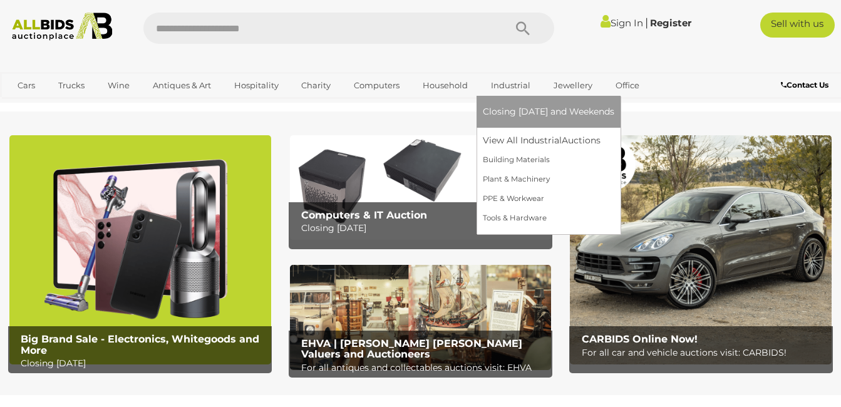
click at [507, 87] on link "Industrial" at bounding box center [511, 85] width 56 height 21
click at [513, 136] on link "View All Industrial Auctions" at bounding box center [548, 140] width 131 height 19
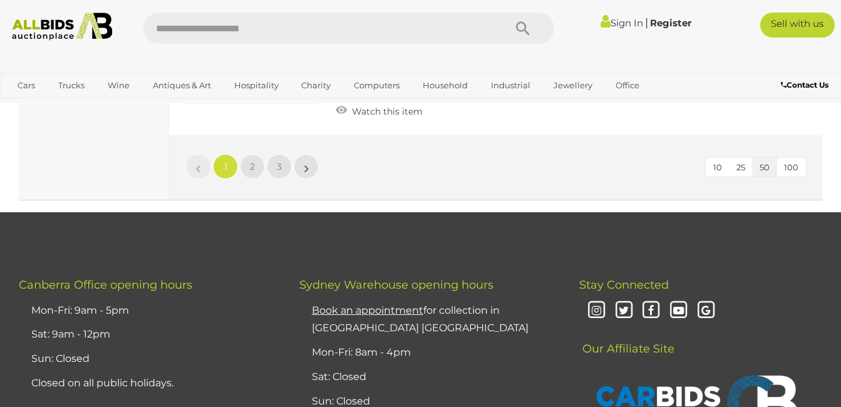
scroll to position [9765, 0]
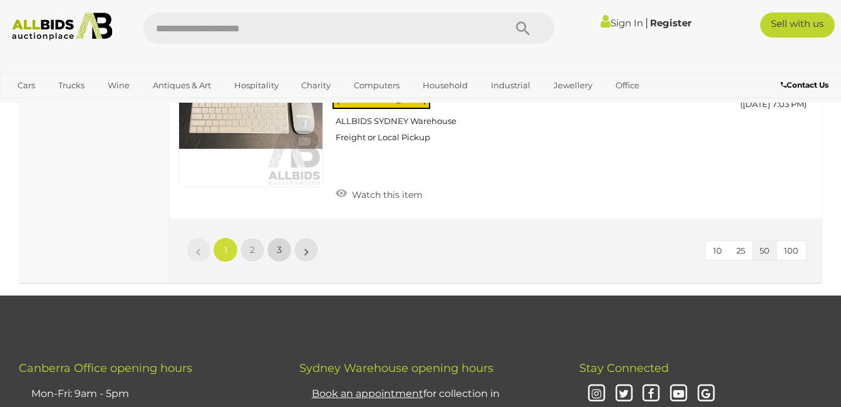
click at [285, 237] on link "3" at bounding box center [279, 249] width 25 height 25
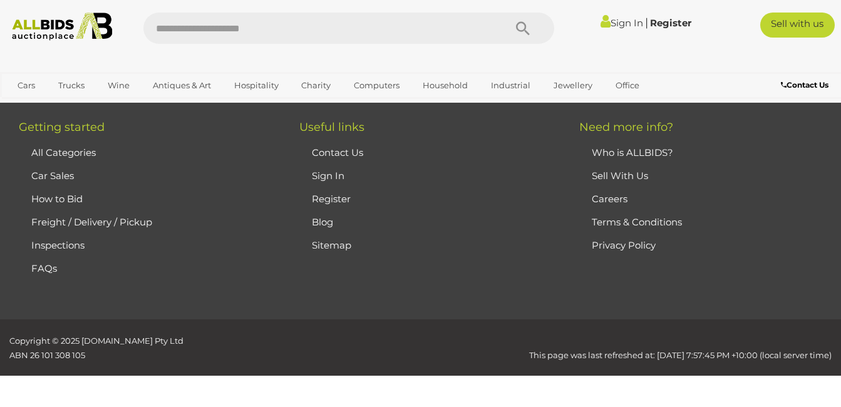
scroll to position [210, 0]
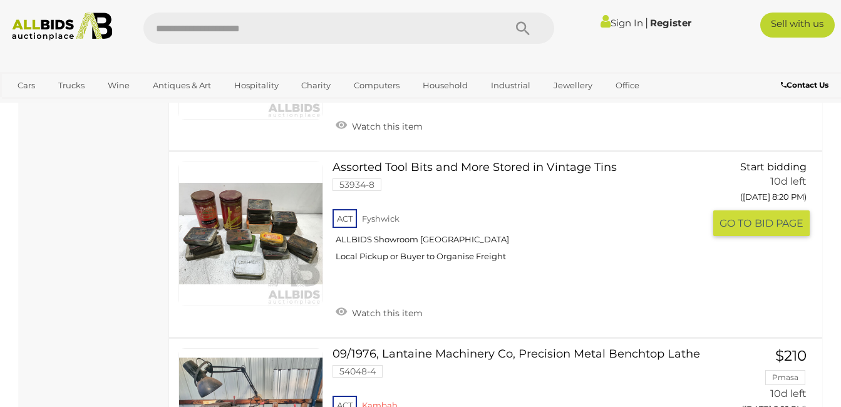
scroll to position [4049, 0]
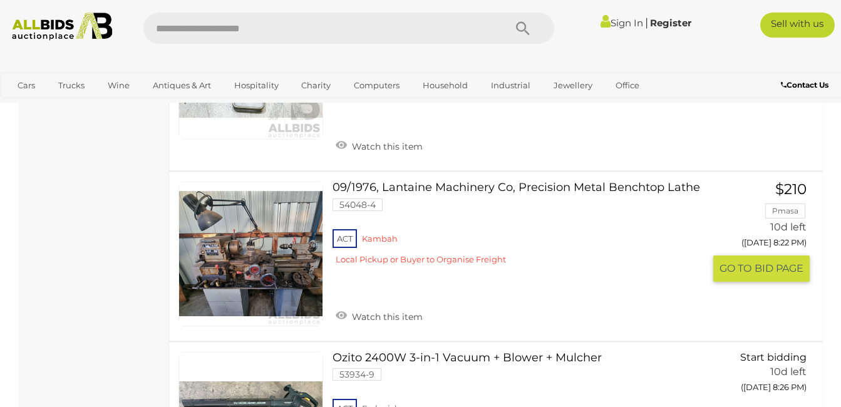
click at [280, 260] on link at bounding box center [250, 254] width 145 height 145
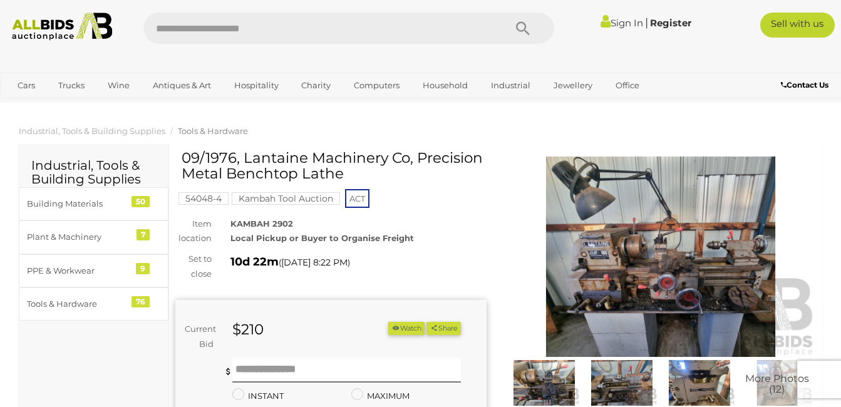
click at [629, 386] on img at bounding box center [621, 383] width 71 height 46
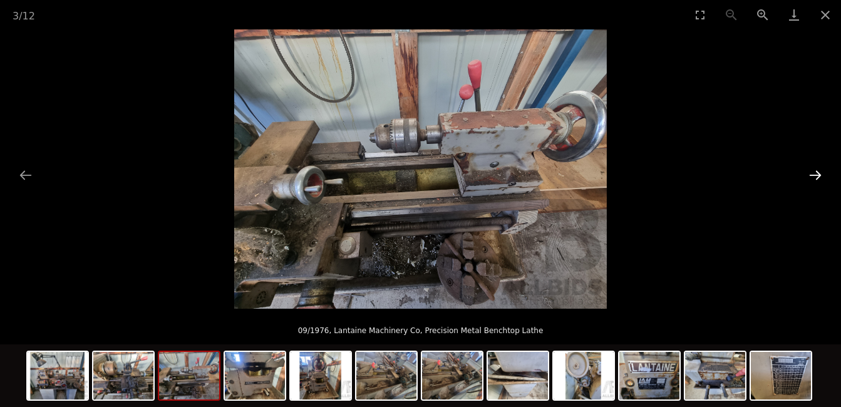
click at [817, 172] on button "Next slide" at bounding box center [815, 175] width 26 height 24
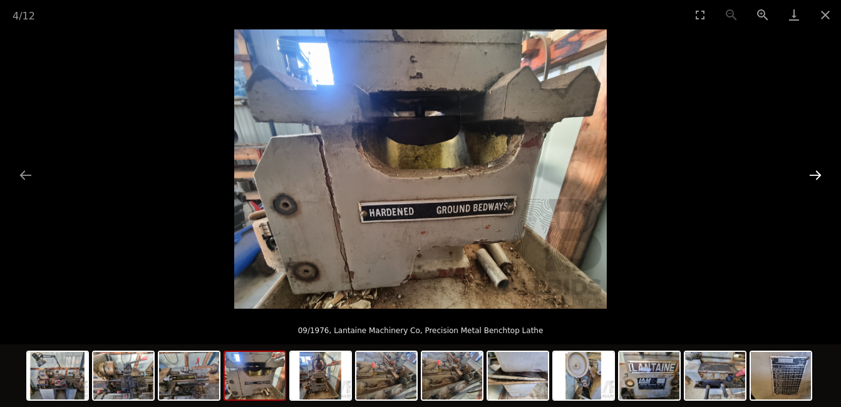
click at [817, 172] on button "Next slide" at bounding box center [815, 175] width 26 height 24
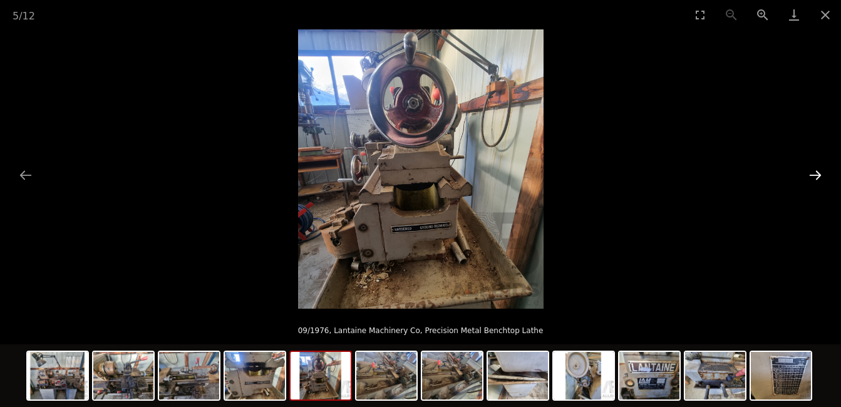
click at [817, 172] on button "Next slide" at bounding box center [815, 175] width 26 height 24
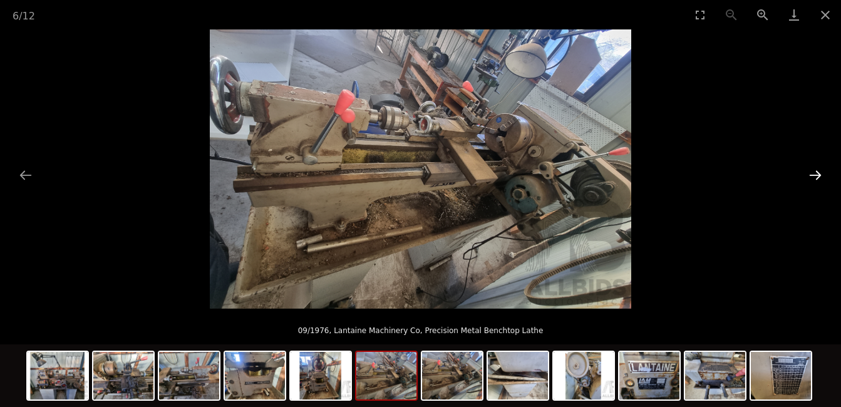
click at [818, 172] on button "Next slide" at bounding box center [815, 175] width 26 height 24
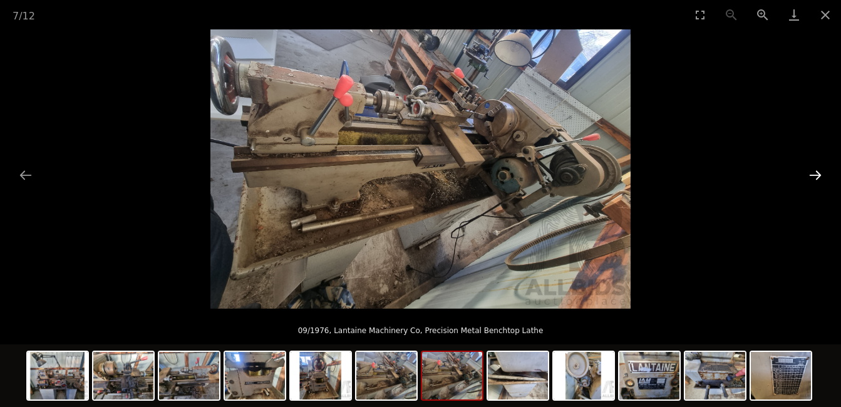
click at [818, 172] on button "Next slide" at bounding box center [815, 175] width 26 height 24
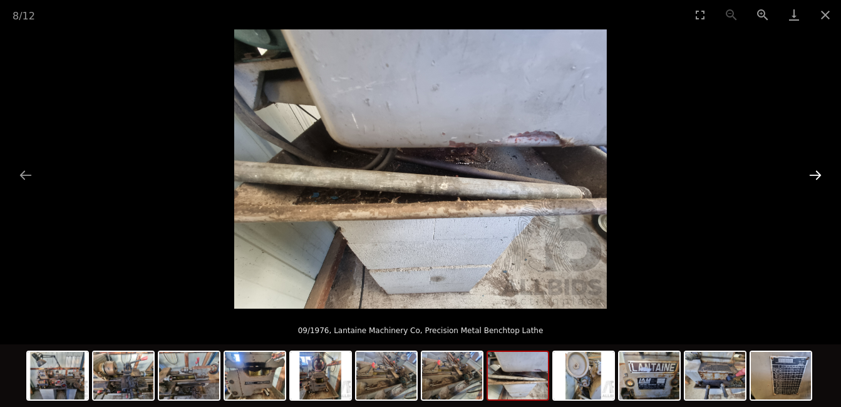
click at [818, 172] on button "Next slide" at bounding box center [815, 175] width 26 height 24
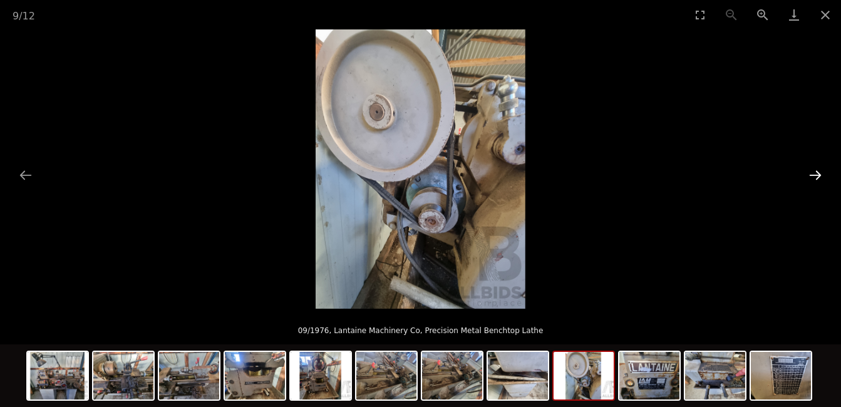
click at [818, 172] on button "Next slide" at bounding box center [815, 175] width 26 height 24
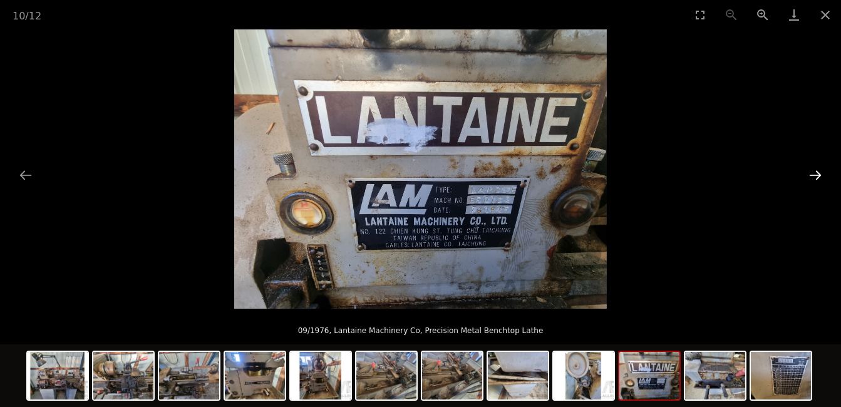
click at [818, 172] on button "Next slide" at bounding box center [815, 175] width 26 height 24
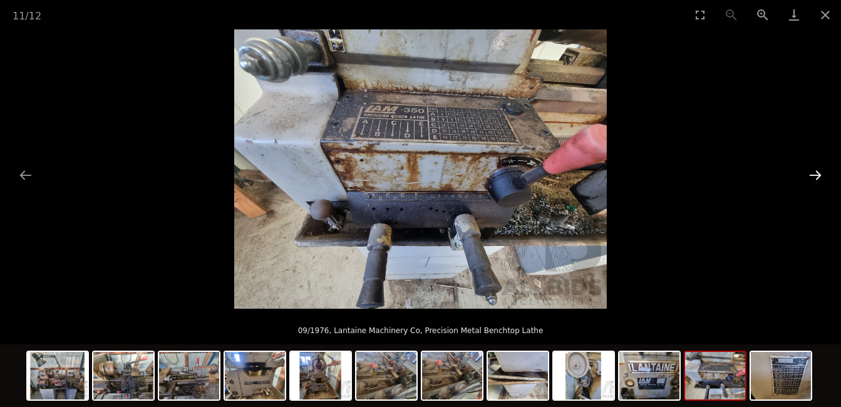
click at [818, 172] on button "Next slide" at bounding box center [815, 175] width 26 height 24
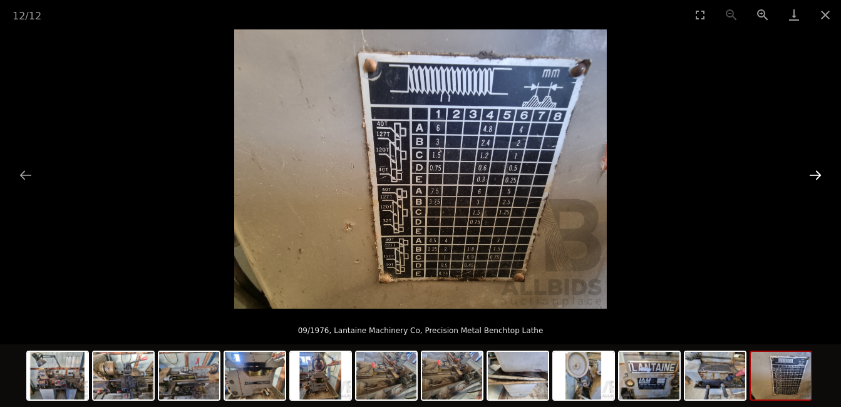
click at [818, 172] on button "Next slide" at bounding box center [815, 175] width 26 height 24
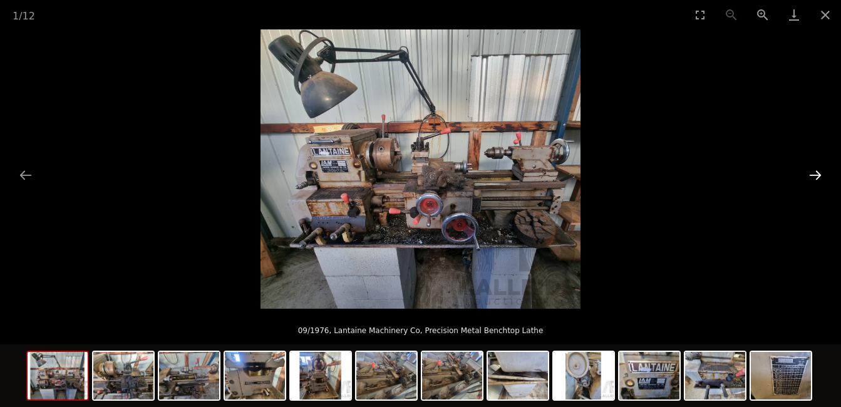
click at [818, 172] on button "Next slide" at bounding box center [815, 175] width 26 height 24
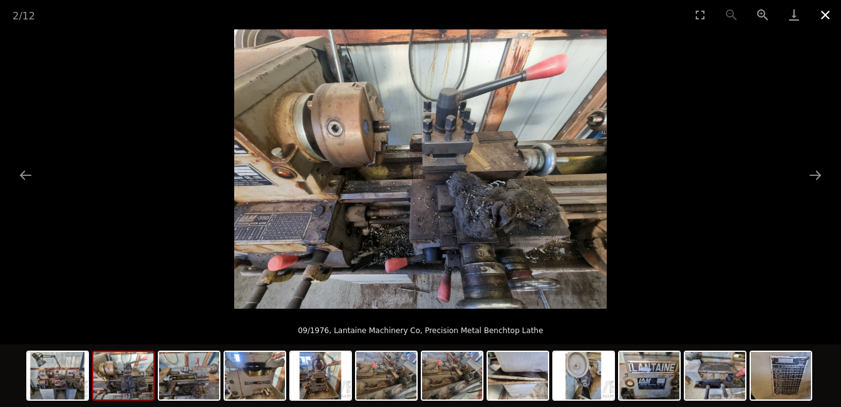
click at [824, 14] on button "Close gallery" at bounding box center [824, 14] width 31 height 29
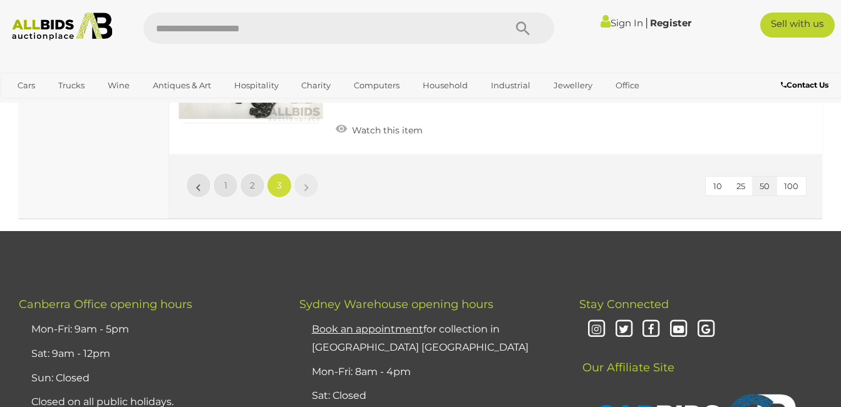
scroll to position [6322, 0]
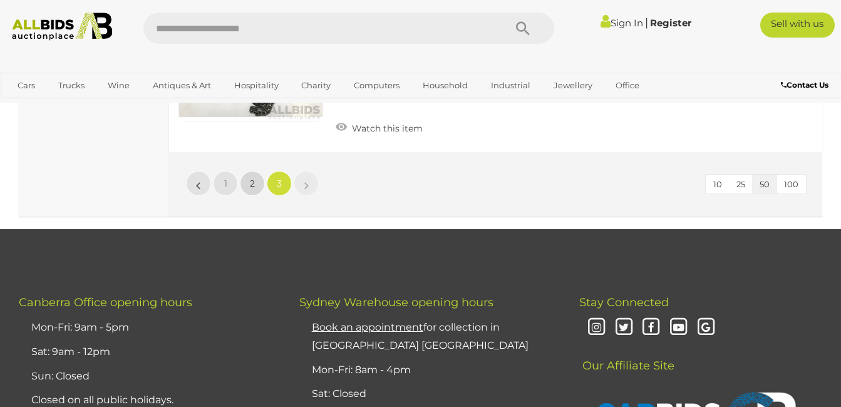
click at [249, 186] on link "2" at bounding box center [252, 183] width 25 height 25
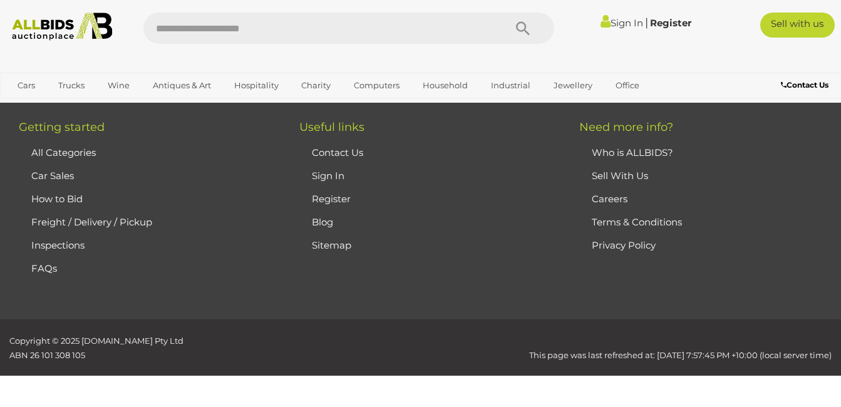
scroll to position [210, 0]
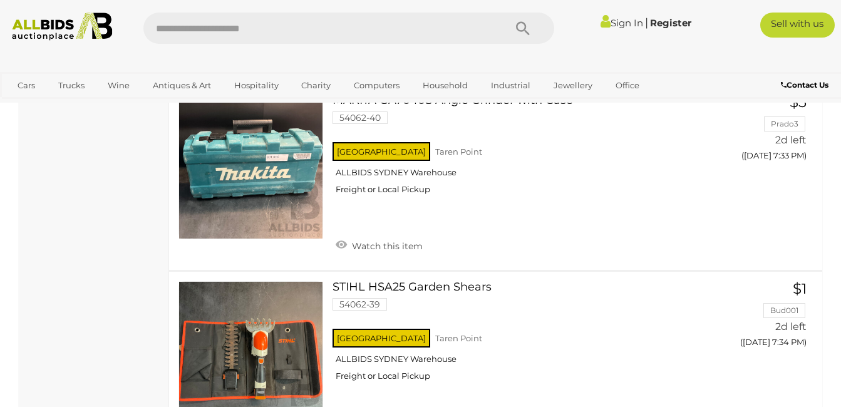
scroll to position [3465, 0]
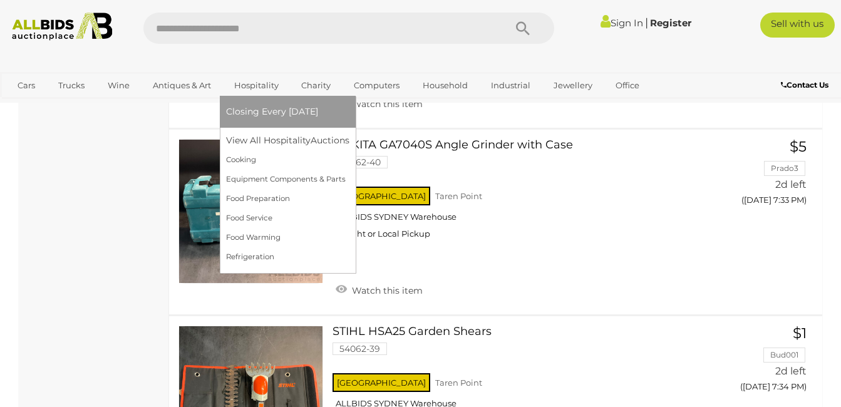
click at [257, 90] on link "Hospitality" at bounding box center [256, 85] width 61 height 21
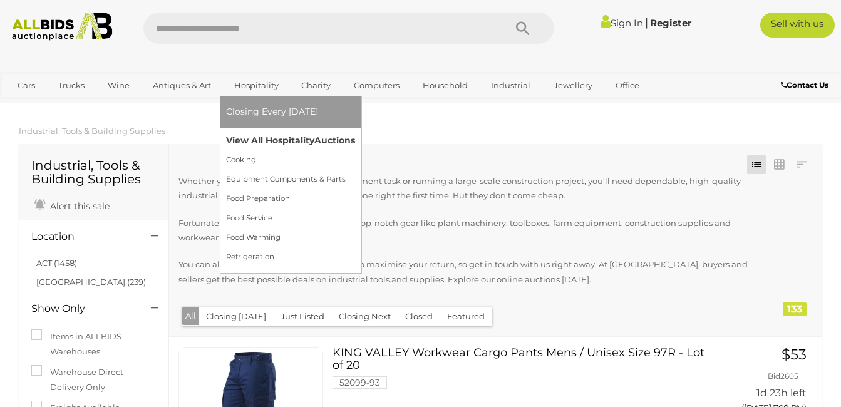
click at [275, 131] on link "View All Hospitality Auctions" at bounding box center [290, 140] width 129 height 19
